Goal: Find specific page/section: Find specific page/section

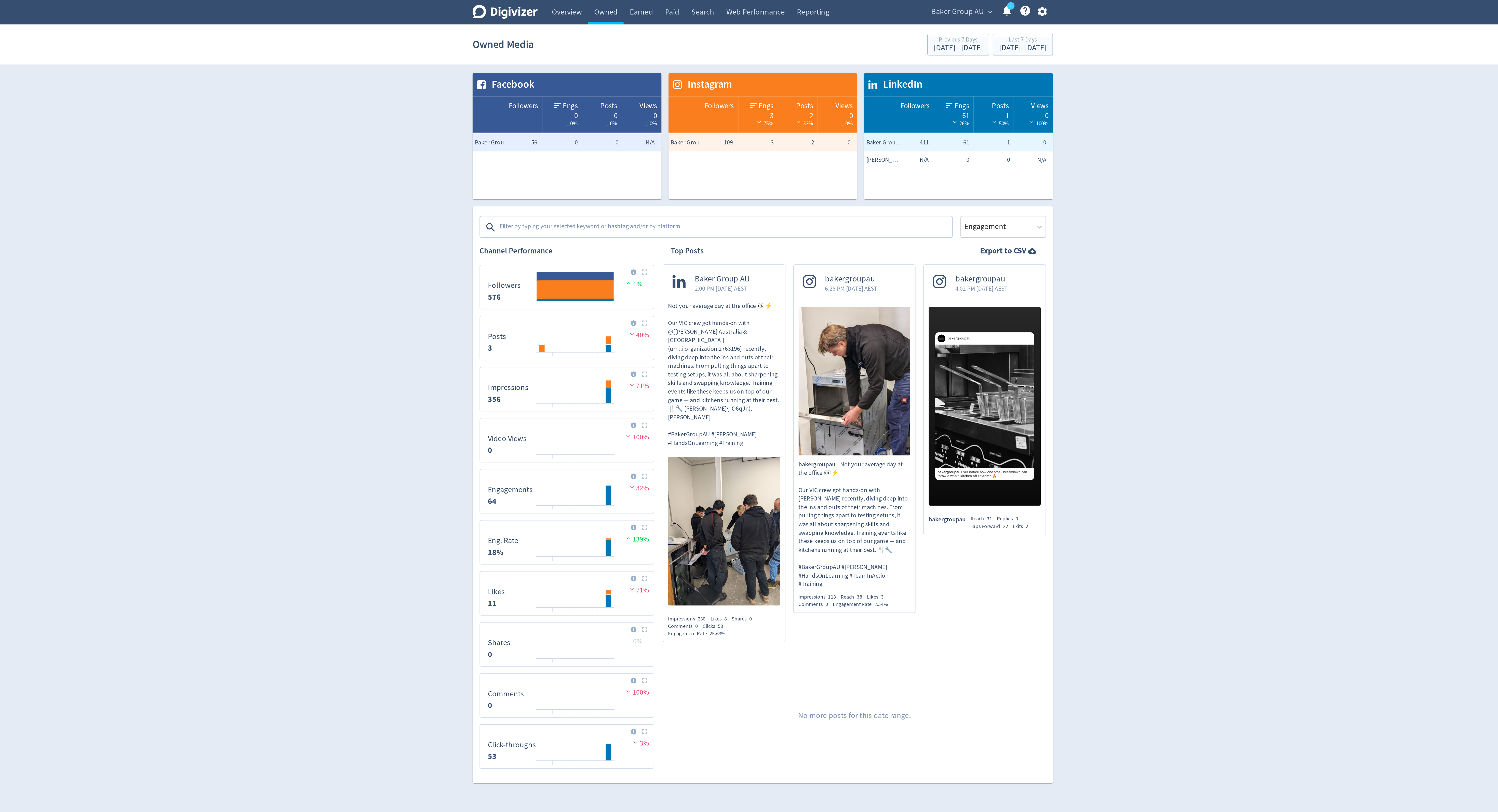
click at [868, 10] on div "[PERSON_NAME] Group AU expand_more 1 Help Center - Searchable support on using …" at bounding box center [880, 7] width 77 height 15
click at [859, 4] on span "Baker Group AU" at bounding box center [862, 7] width 31 height 8
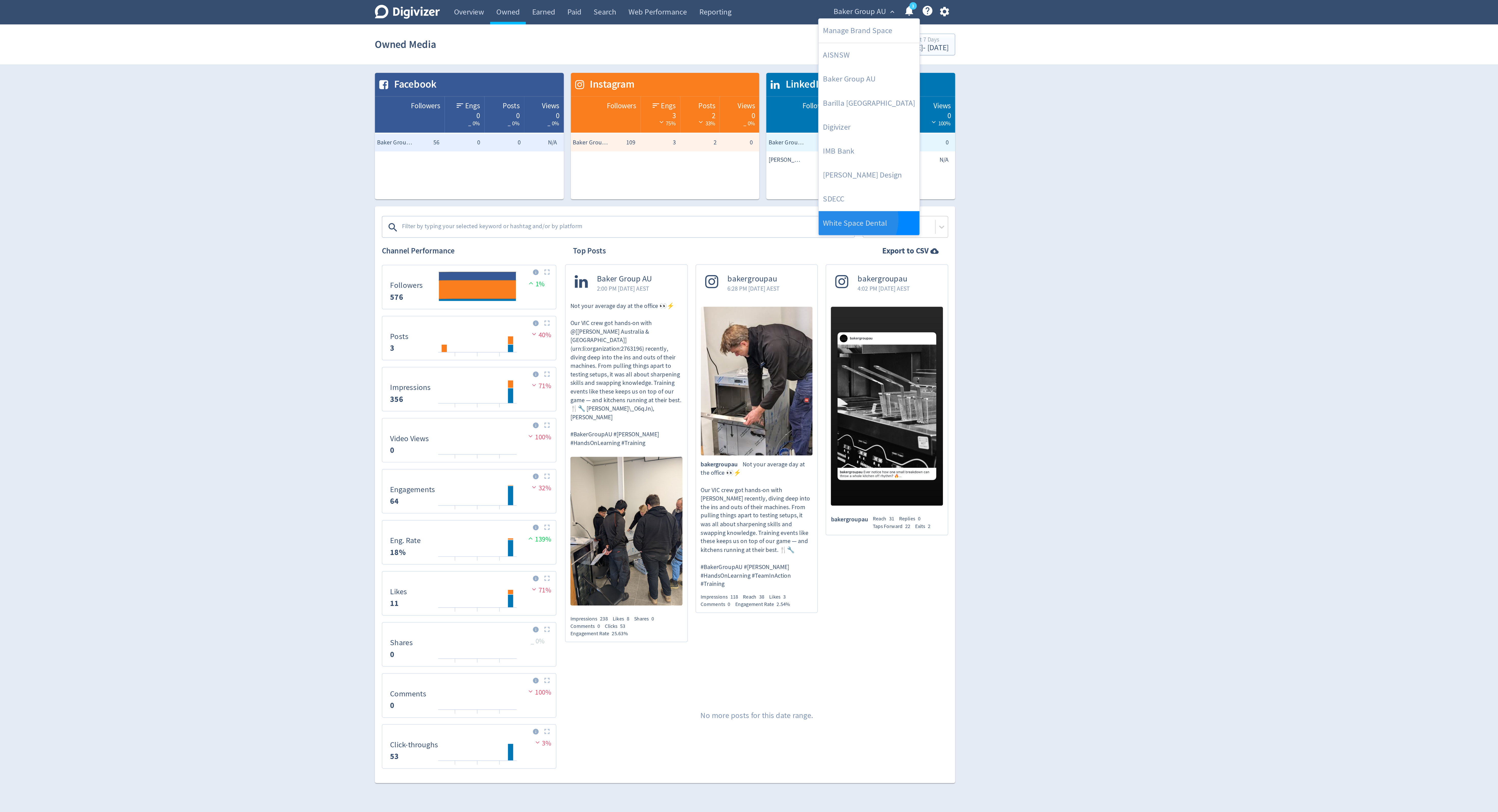
click at [858, 128] on link "White Space Dental" at bounding box center [868, 130] width 59 height 14
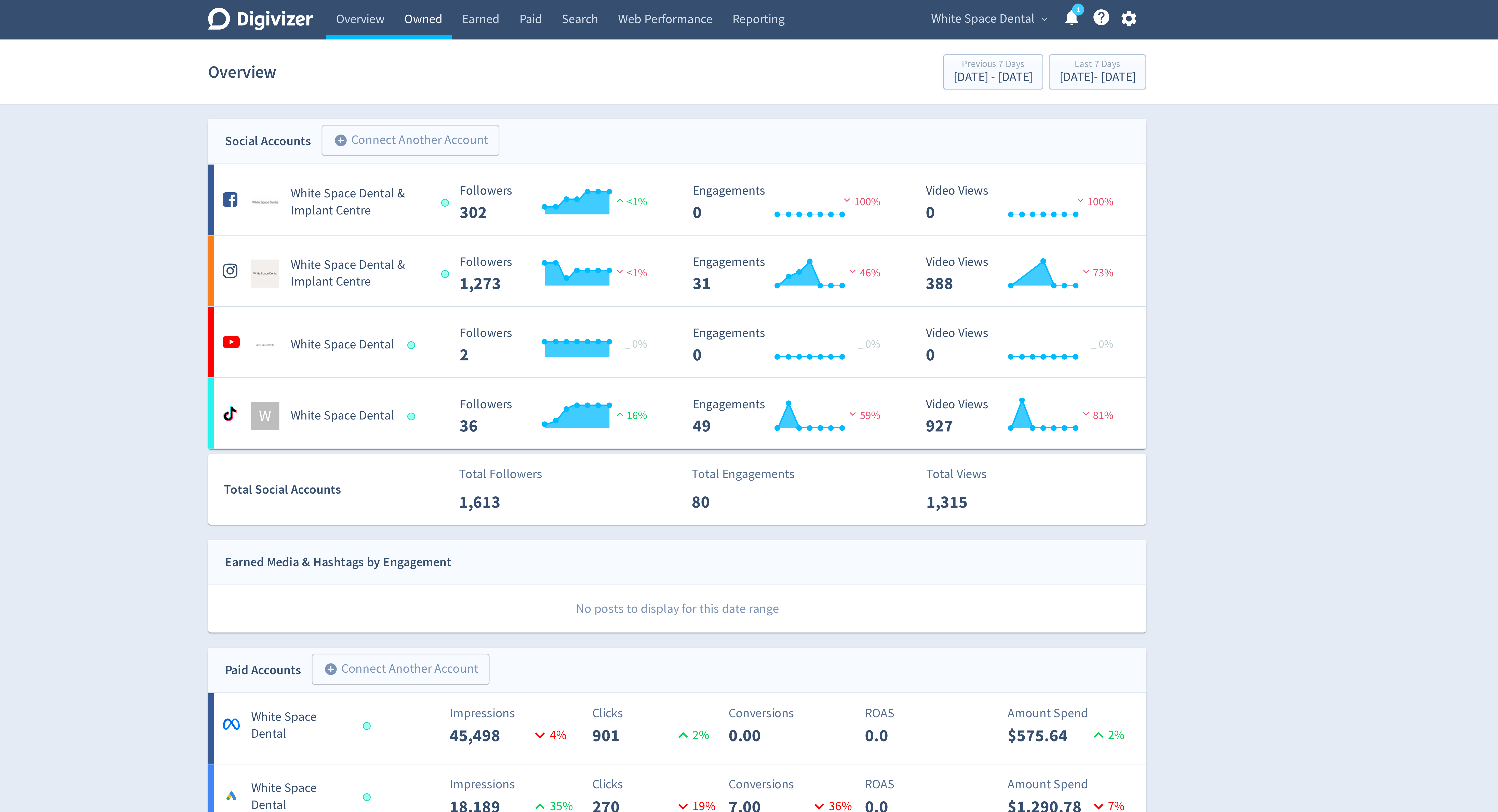
click at [657, 10] on link "Owned" at bounding box center [657, 7] width 21 height 15
